Goal: Check status

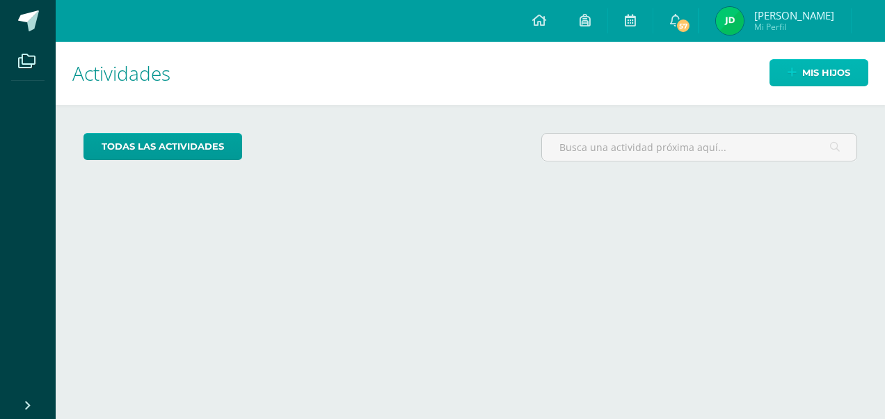
click at [821, 66] on span "Mis hijos" at bounding box center [827, 73] width 48 height 26
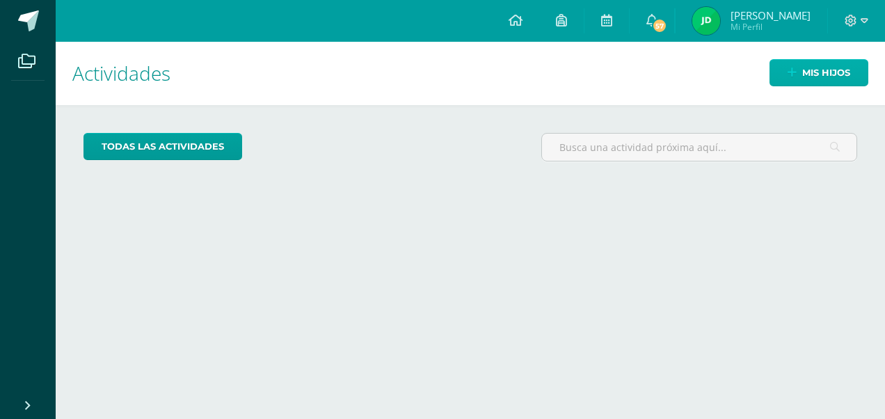
click at [823, 73] on span "Mis hijos" at bounding box center [827, 73] width 48 height 26
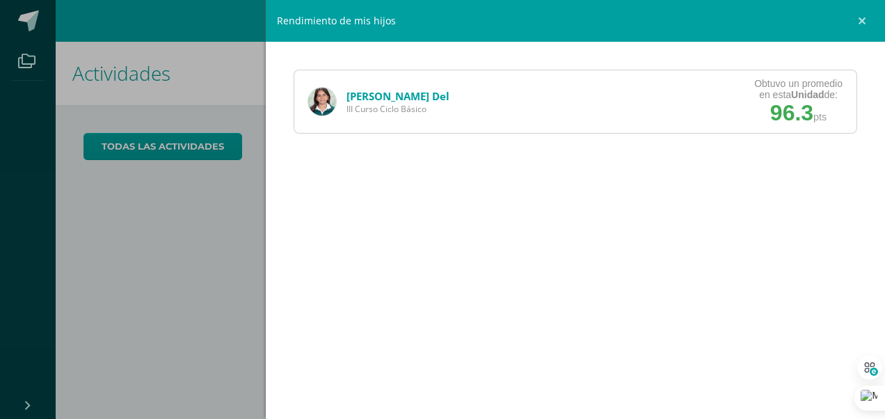
click at [384, 92] on link "[PERSON_NAME] Del" at bounding box center [398, 96] width 103 height 14
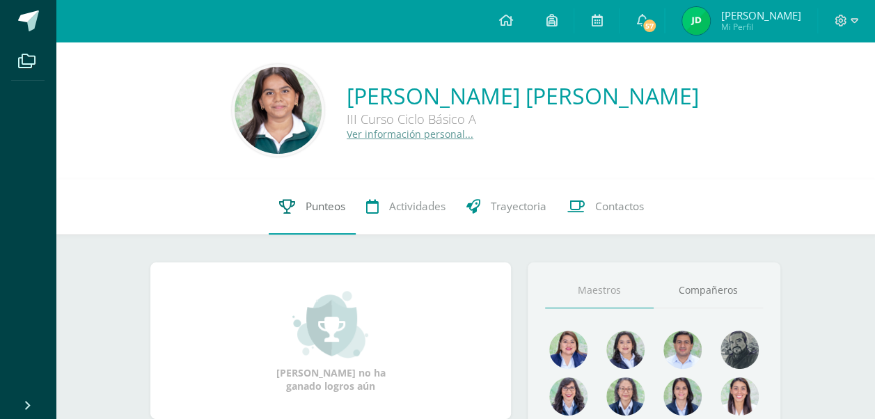
click at [306, 221] on link "Punteos" at bounding box center [312, 207] width 87 height 56
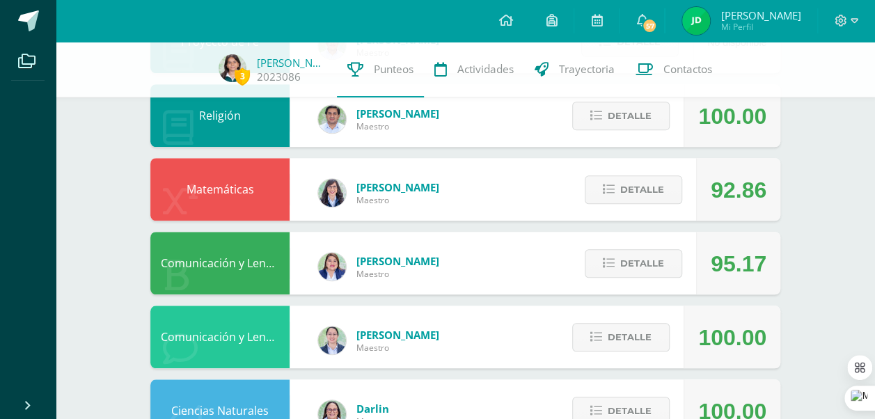
scroll to position [505, 0]
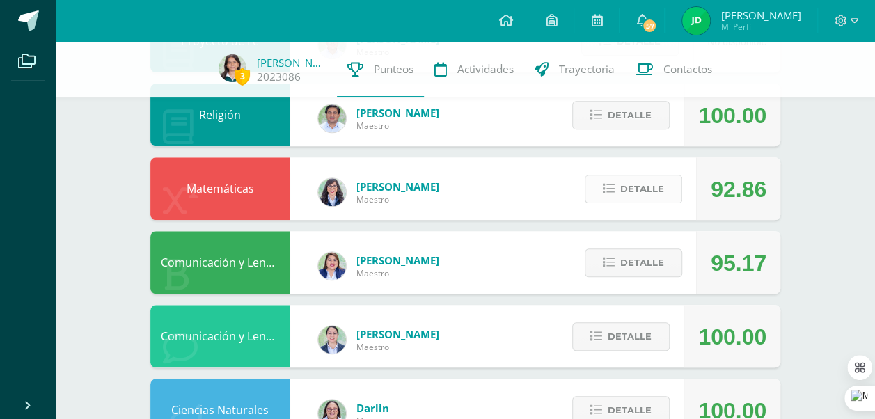
click at [636, 191] on span "Detalle" at bounding box center [642, 189] width 44 height 26
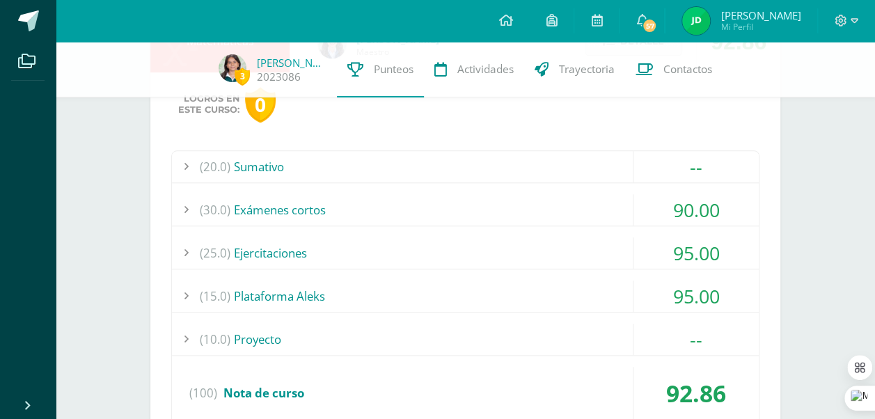
scroll to position [653, 0]
click at [337, 209] on div "(30.0) Exámenes cortos" at bounding box center [465, 208] width 587 height 31
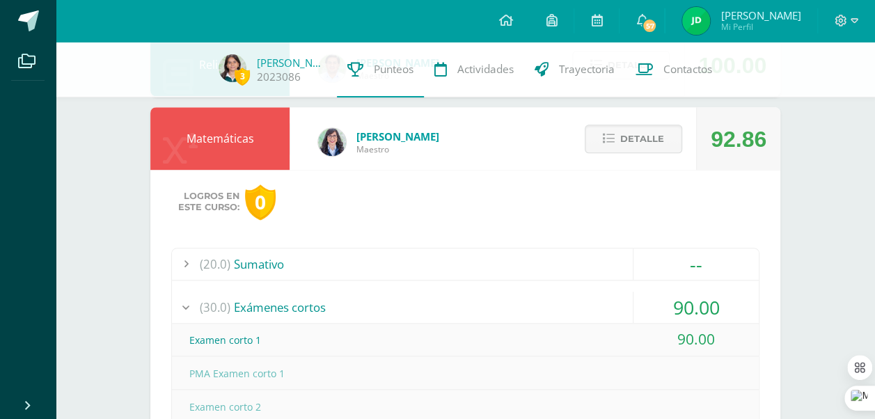
scroll to position [547, 0]
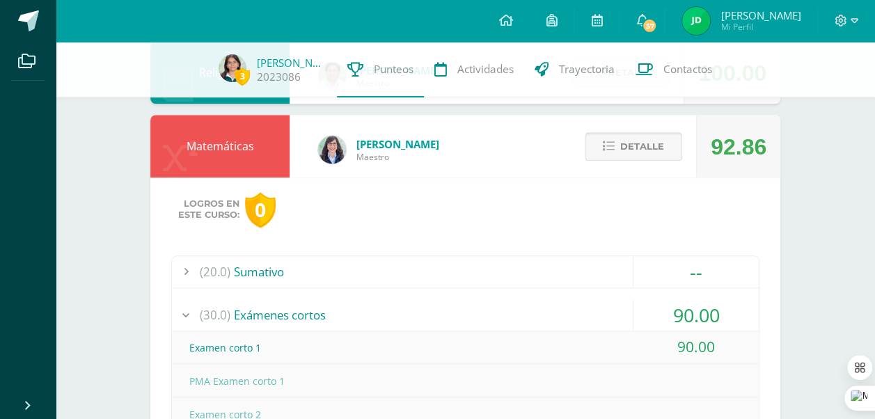
click at [635, 149] on span "Detalle" at bounding box center [642, 147] width 44 height 26
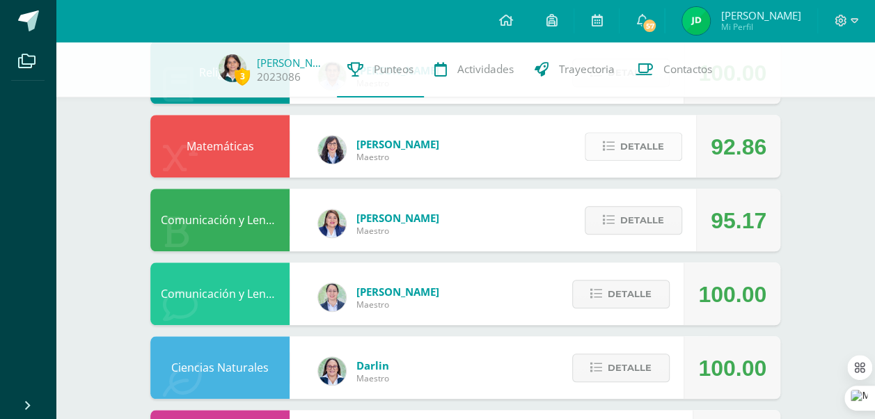
scroll to position [0, 0]
